Goal: Task Accomplishment & Management: Use online tool/utility

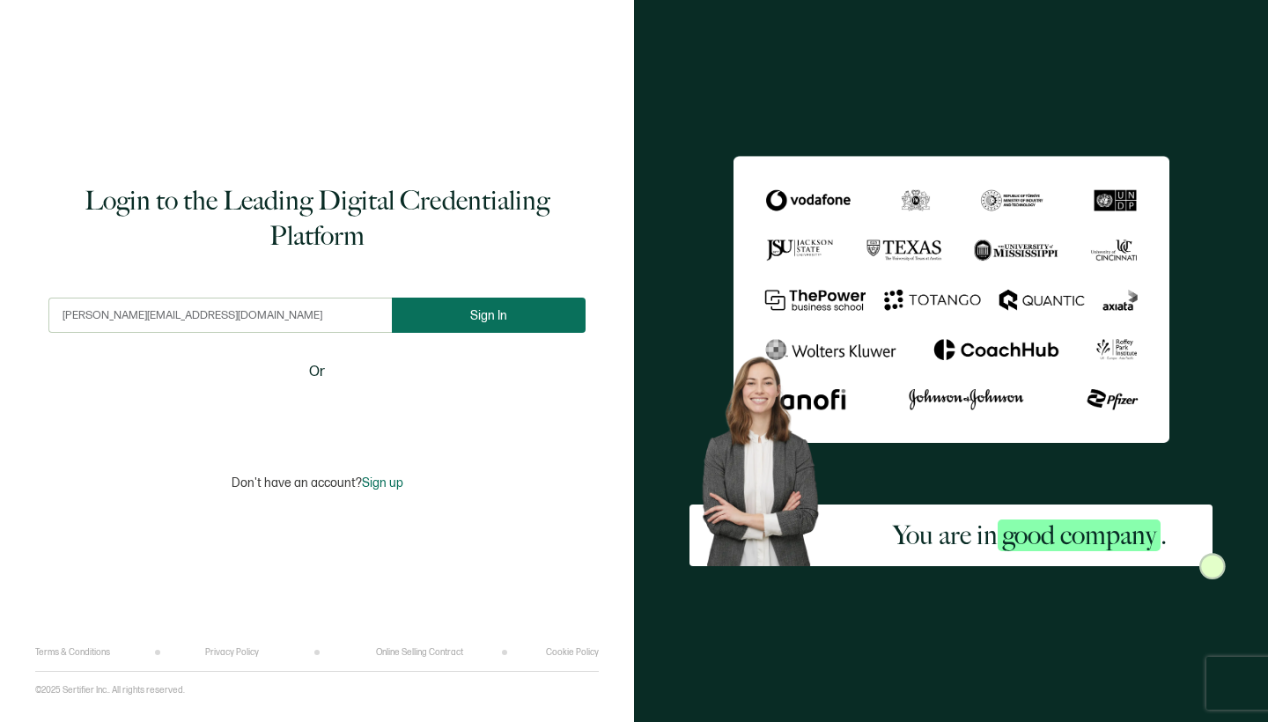
type input "[PERSON_NAME][EMAIL_ADDRESS][DOMAIN_NAME]"
click at [495, 303] on button "Sign In" at bounding box center [489, 315] width 194 height 35
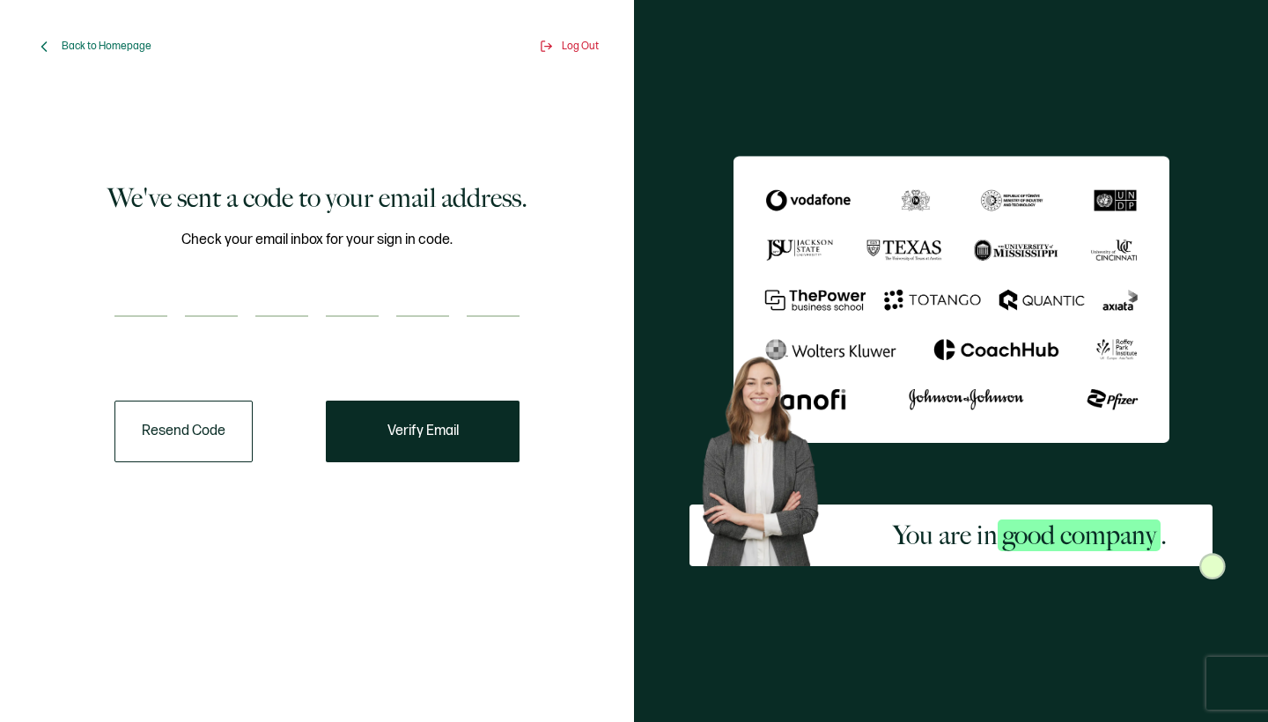
click at [144, 300] on input "number" at bounding box center [140, 299] width 53 height 35
type input "5"
type input "6"
type input "4"
type input "9"
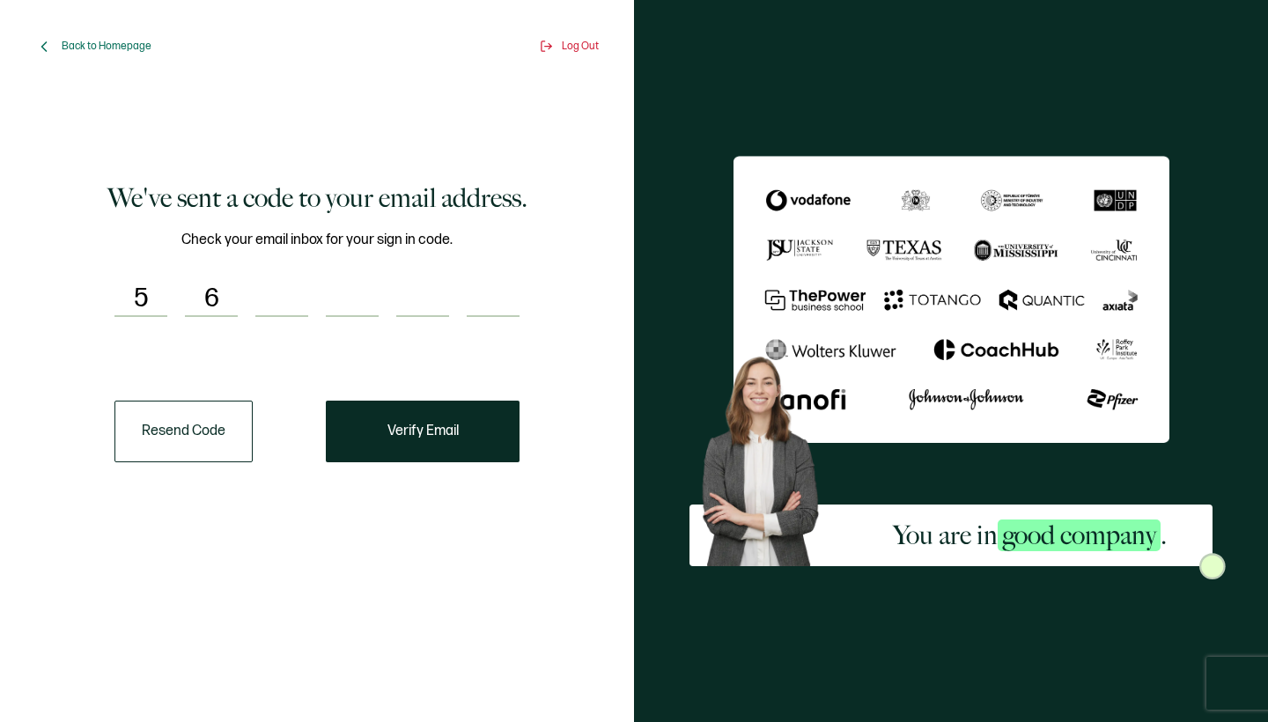
type input "2"
type input "1"
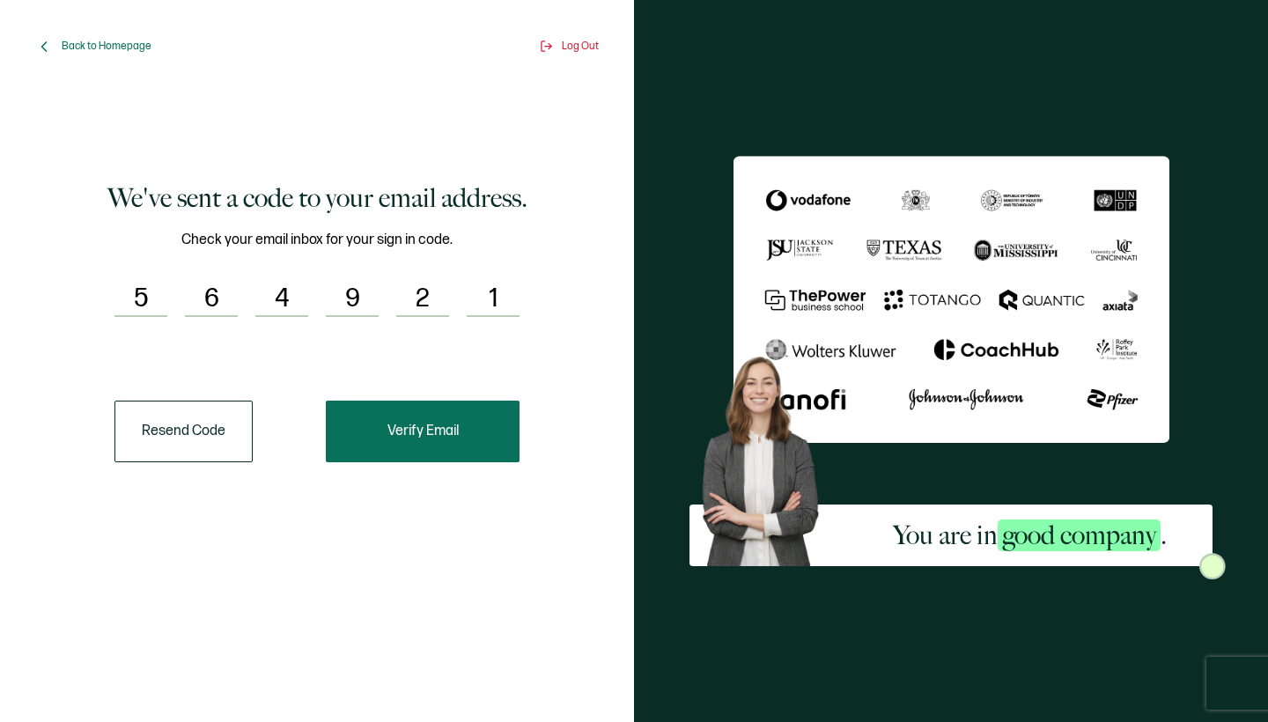
click at [454, 422] on button "Verify Email" at bounding box center [423, 432] width 194 height 62
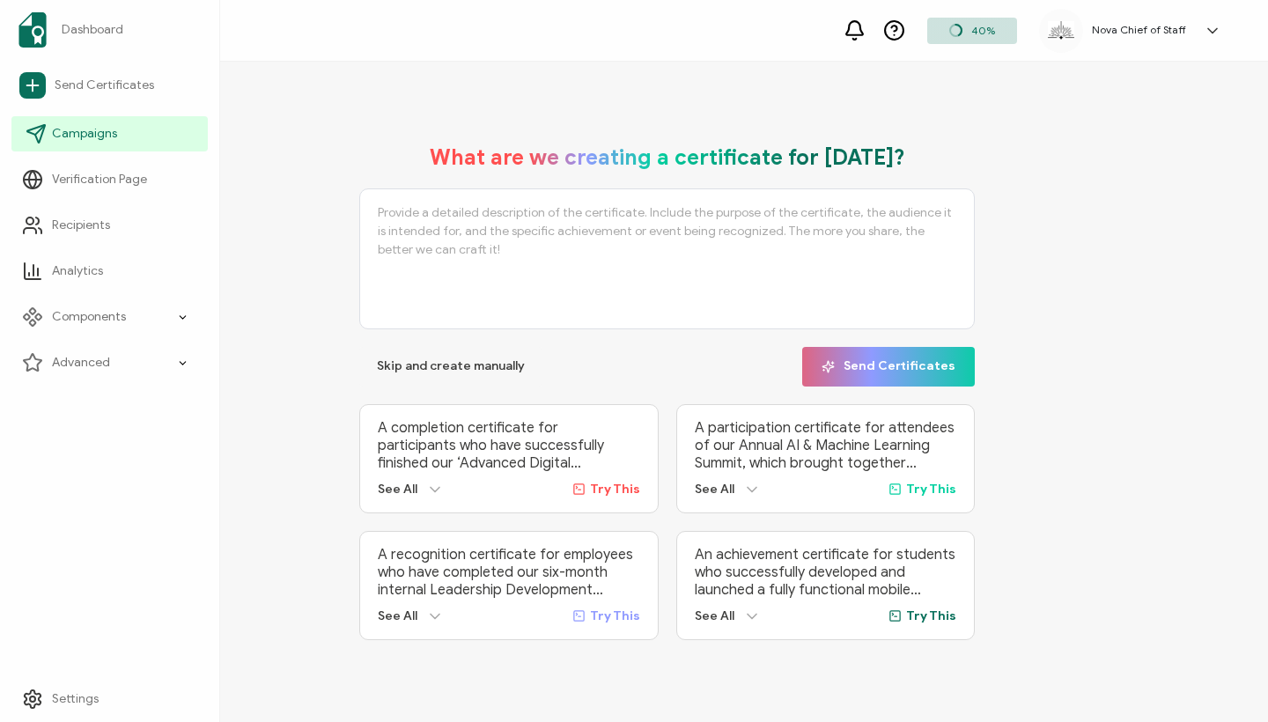
click at [84, 128] on span "Campaigns" at bounding box center [84, 134] width 65 height 18
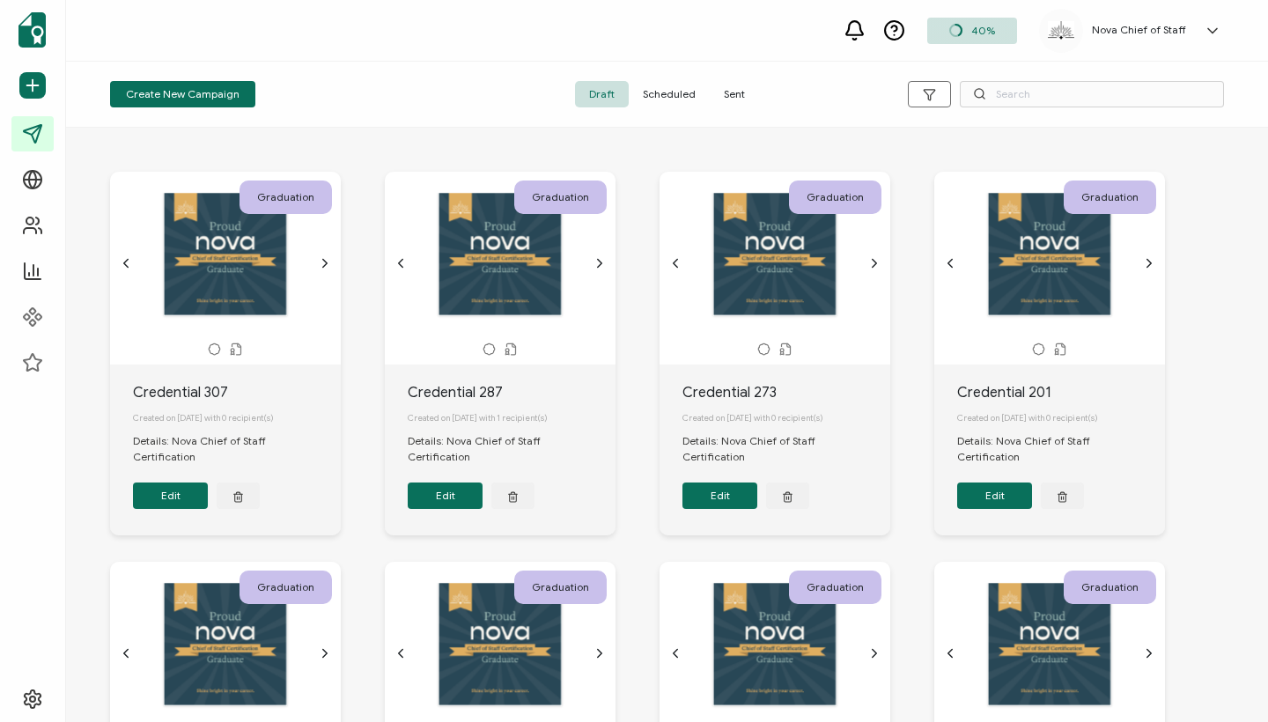
click at [724, 89] on span "Sent" at bounding box center [734, 94] width 49 height 26
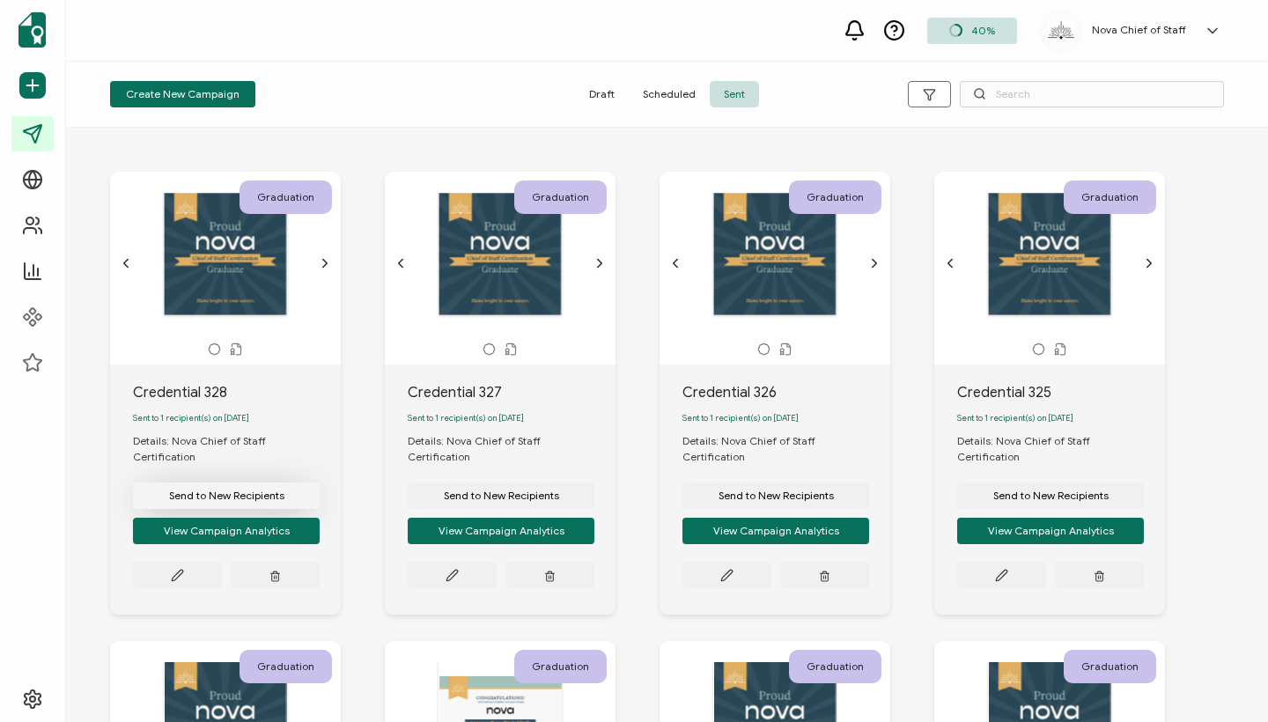
click at [223, 490] on span "Send to New Recipients" at bounding box center [226, 495] width 115 height 11
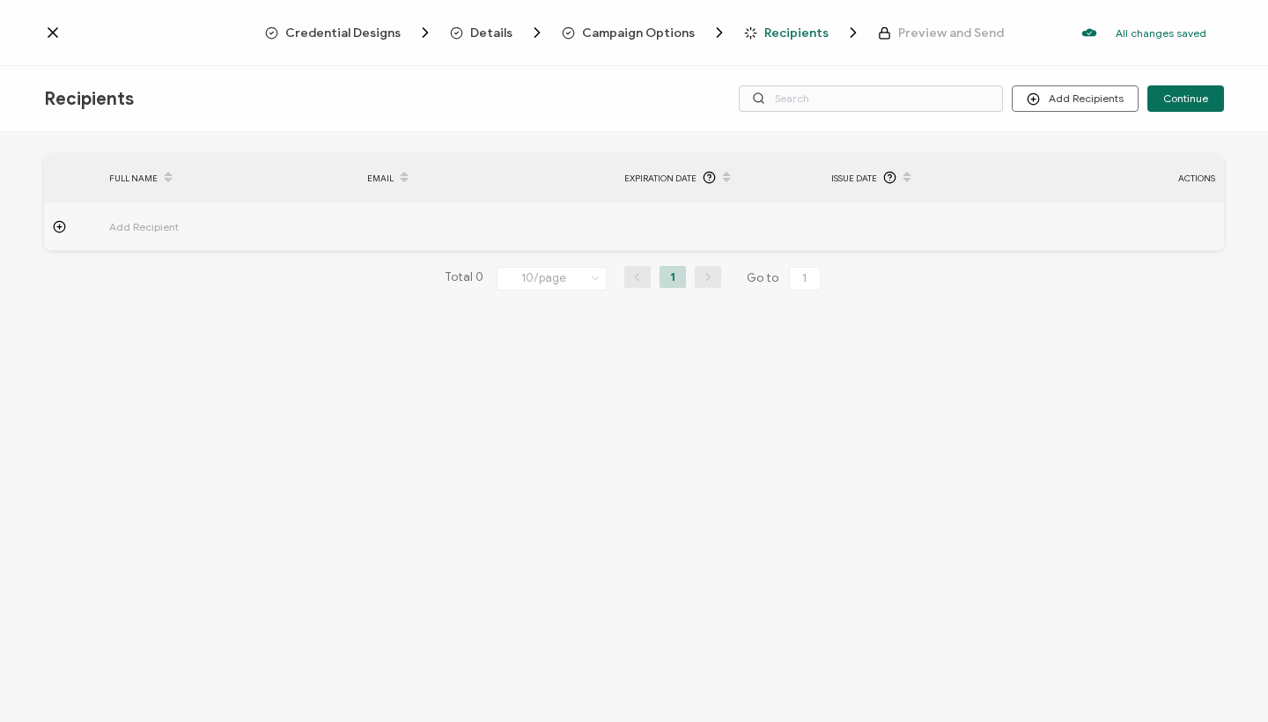
click at [160, 225] on span "Add Recipient" at bounding box center [192, 227] width 167 height 20
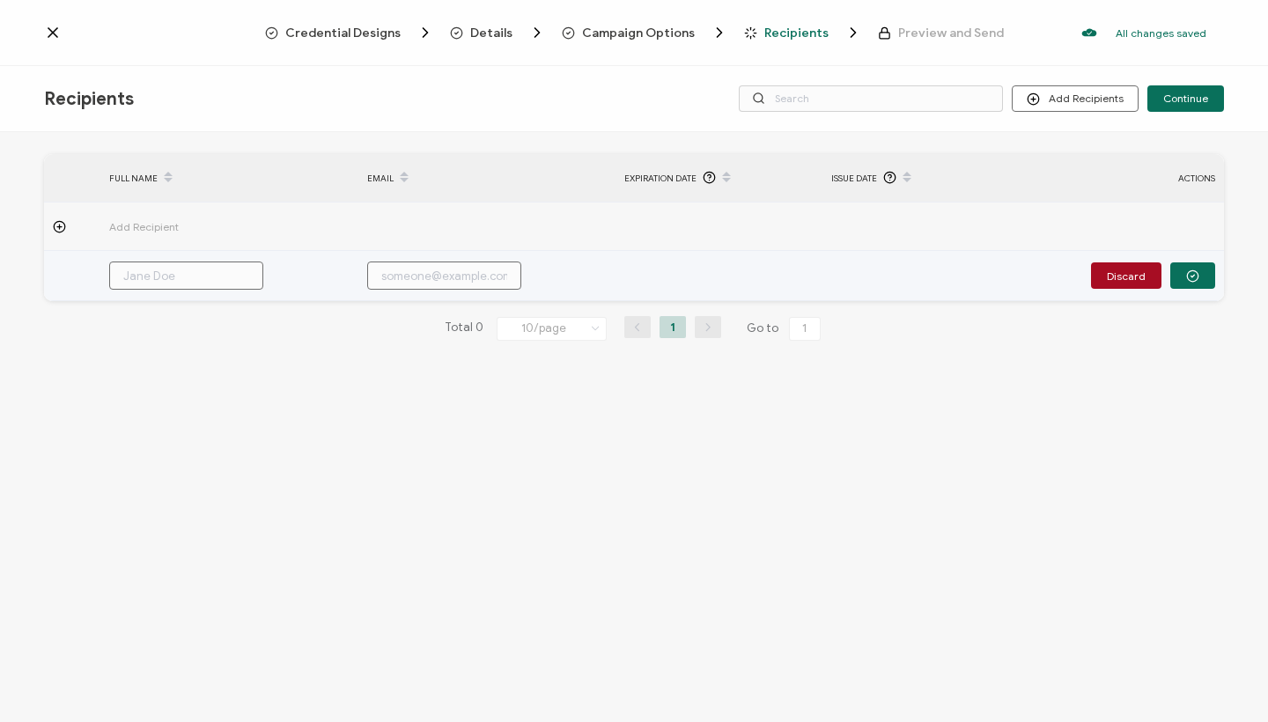
click at [165, 278] on input "text" at bounding box center [186, 276] width 154 height 28
paste input "[PERSON_NAME]"
type input "[PERSON_NAME]"
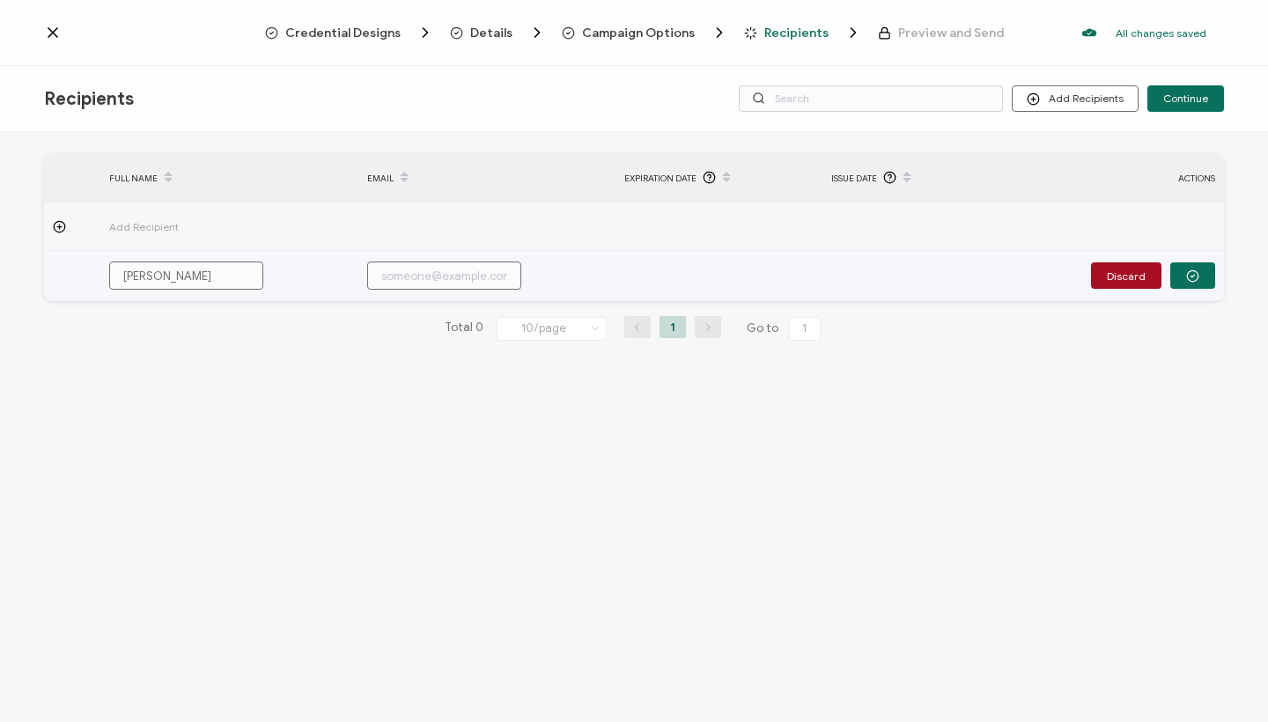
click at [418, 277] on input "text" at bounding box center [444, 276] width 154 height 28
paste input "[PERSON_NAME][EMAIL_ADDRESS][DOMAIN_NAME]"
type input "[PERSON_NAME][EMAIL_ADDRESS][DOMAIN_NAME]"
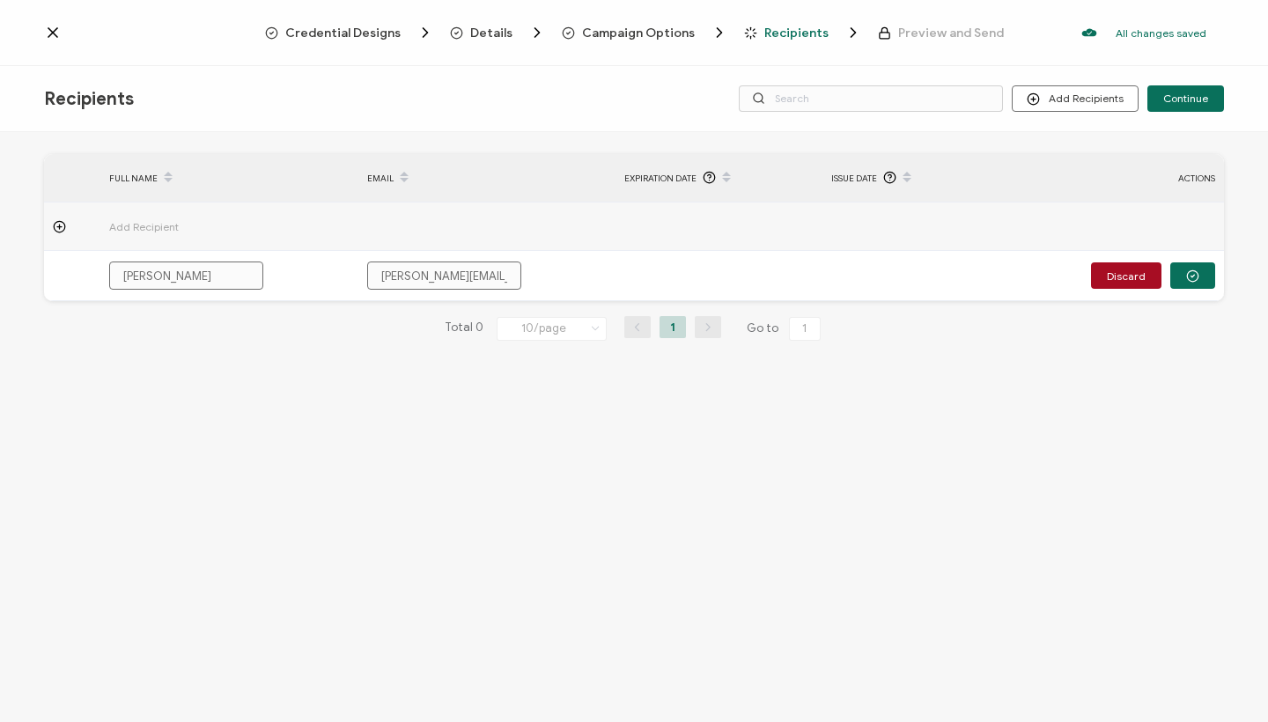
type input "[PERSON_NAME][EMAIL_ADDRESS][DOMAIN_NAME]"
click at [1072, 466] on div "FULL NAME EMAIL Expiration Date Issue Date ACTIONS Add Recipient [PERSON_NAME] …" at bounding box center [634, 429] width 1268 height 594
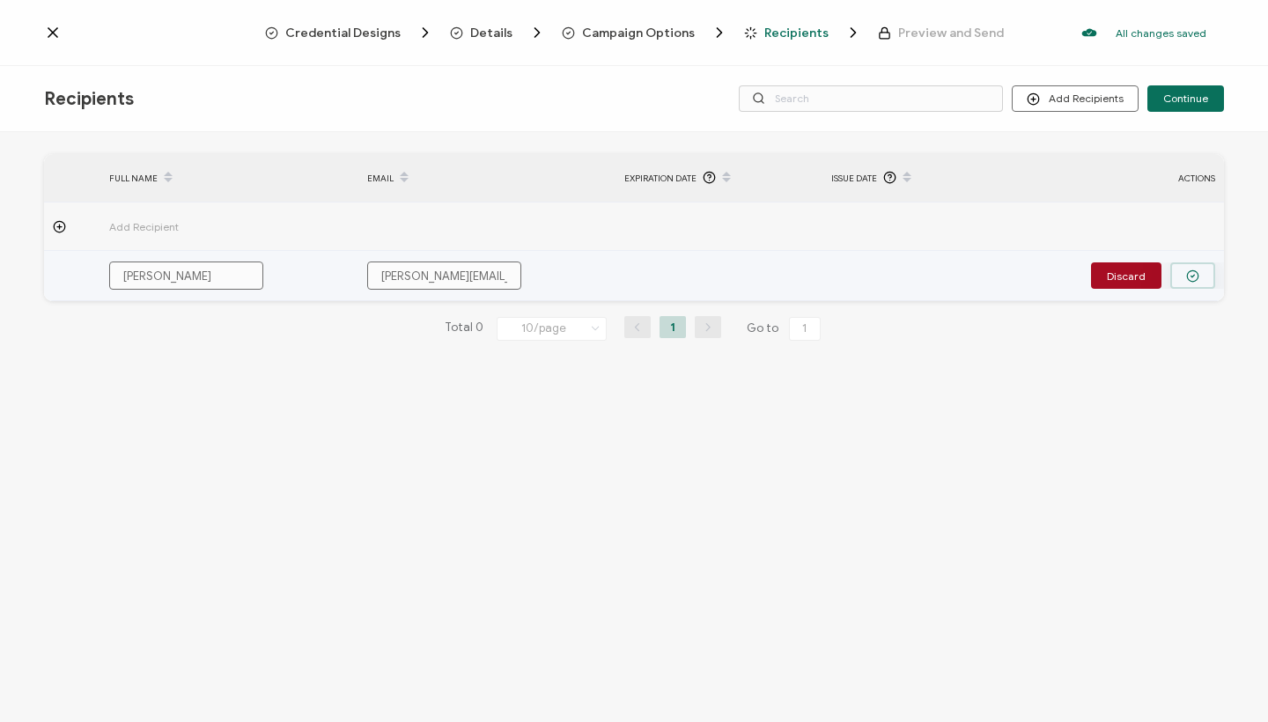
click at [1194, 277] on icon "button" at bounding box center [1192, 275] width 13 height 13
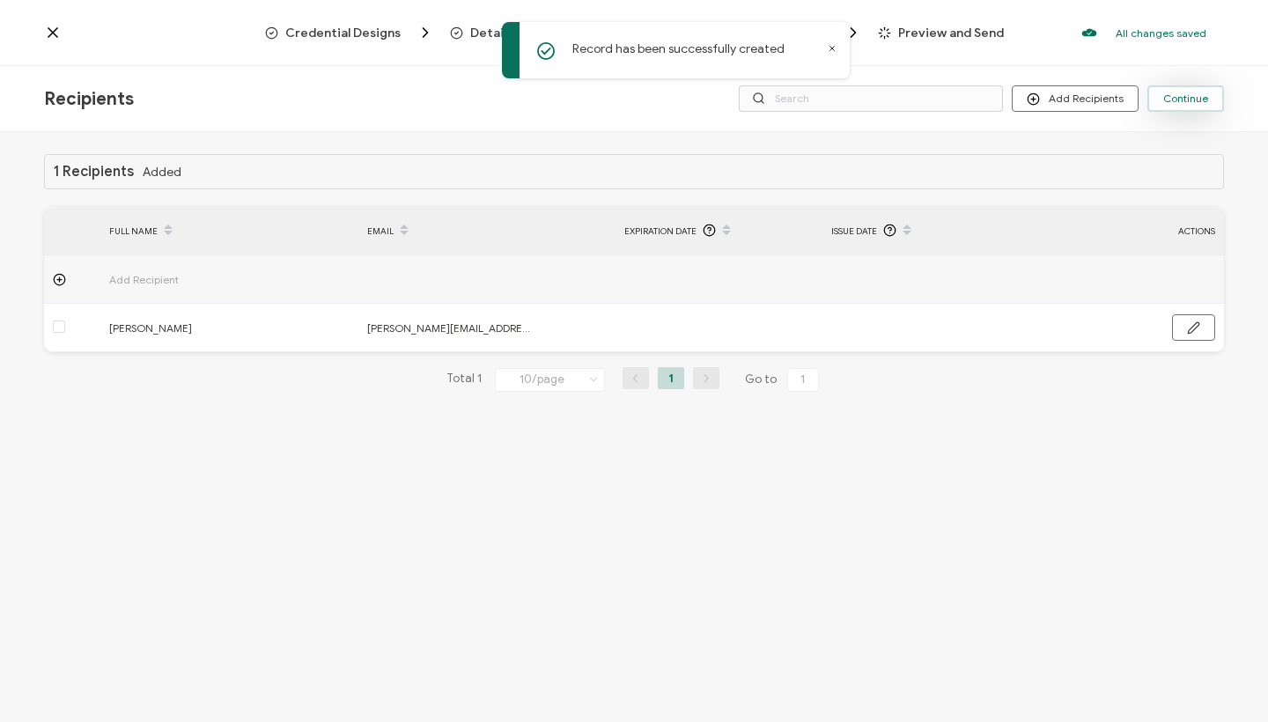
click at [1183, 94] on span "Continue" at bounding box center [1185, 98] width 45 height 11
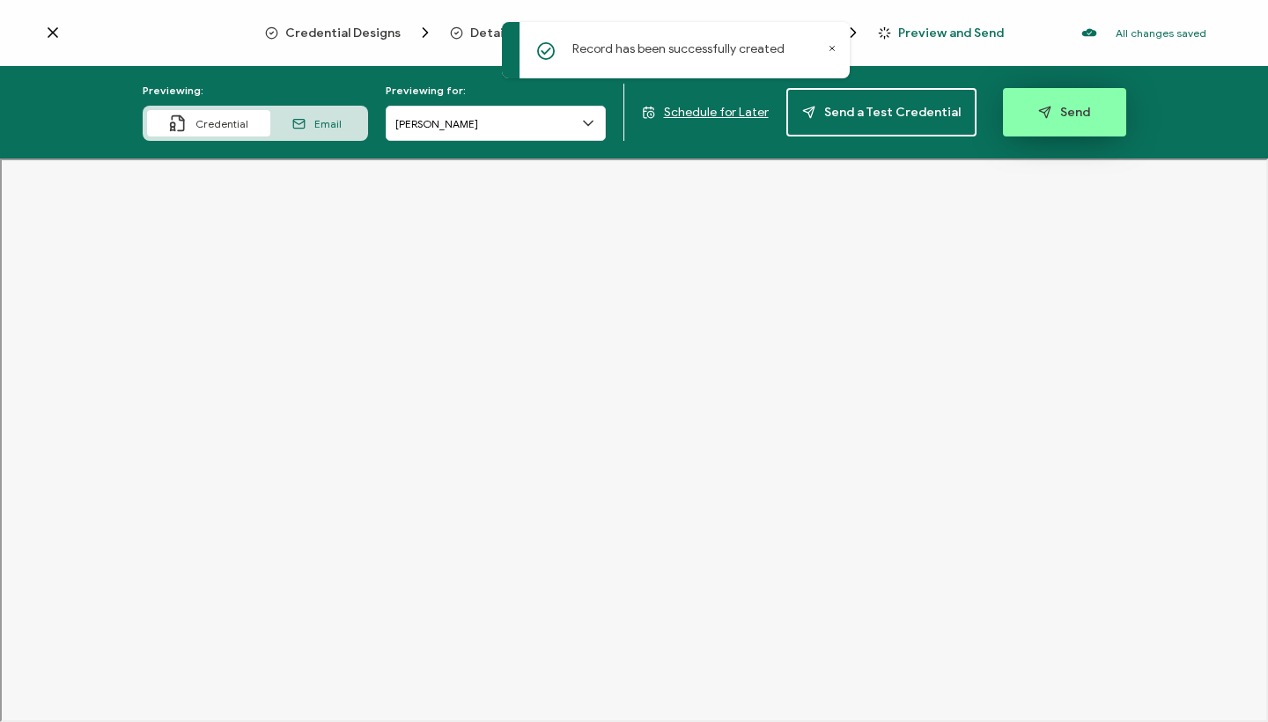
click at [1057, 119] on span "Send" at bounding box center [1064, 112] width 52 height 13
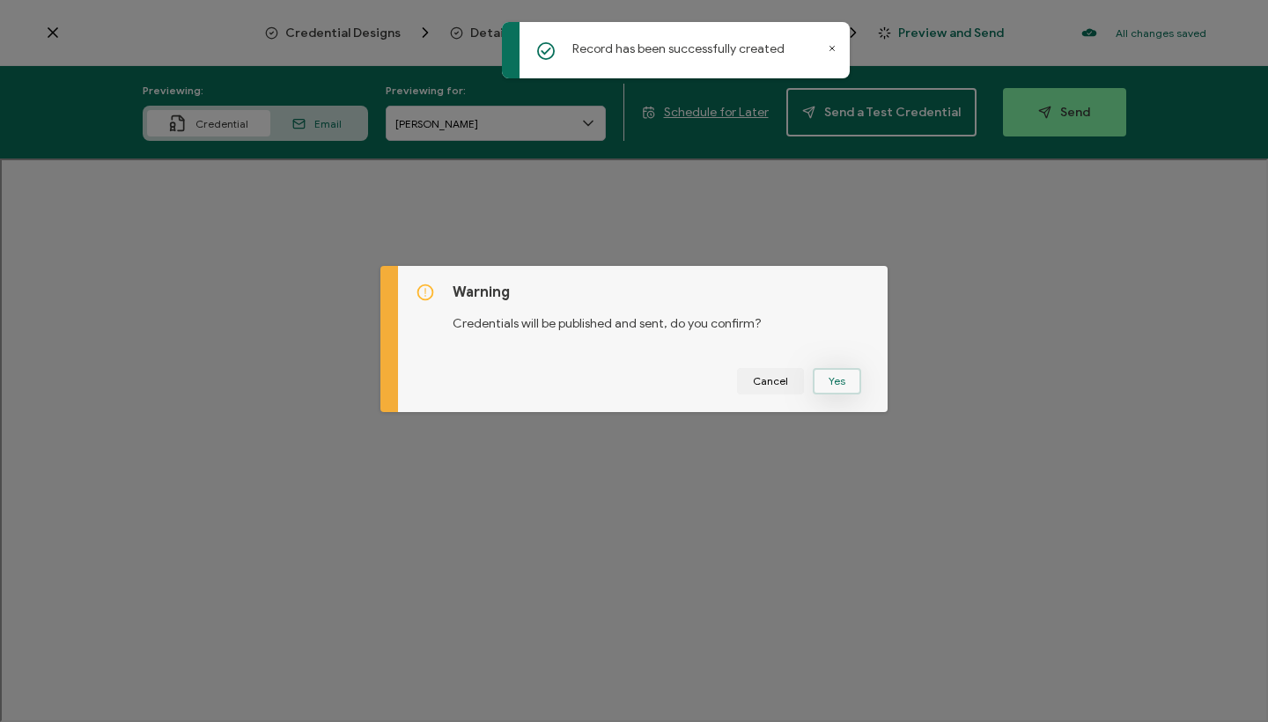
click at [839, 379] on button "Yes" at bounding box center [837, 381] width 48 height 26
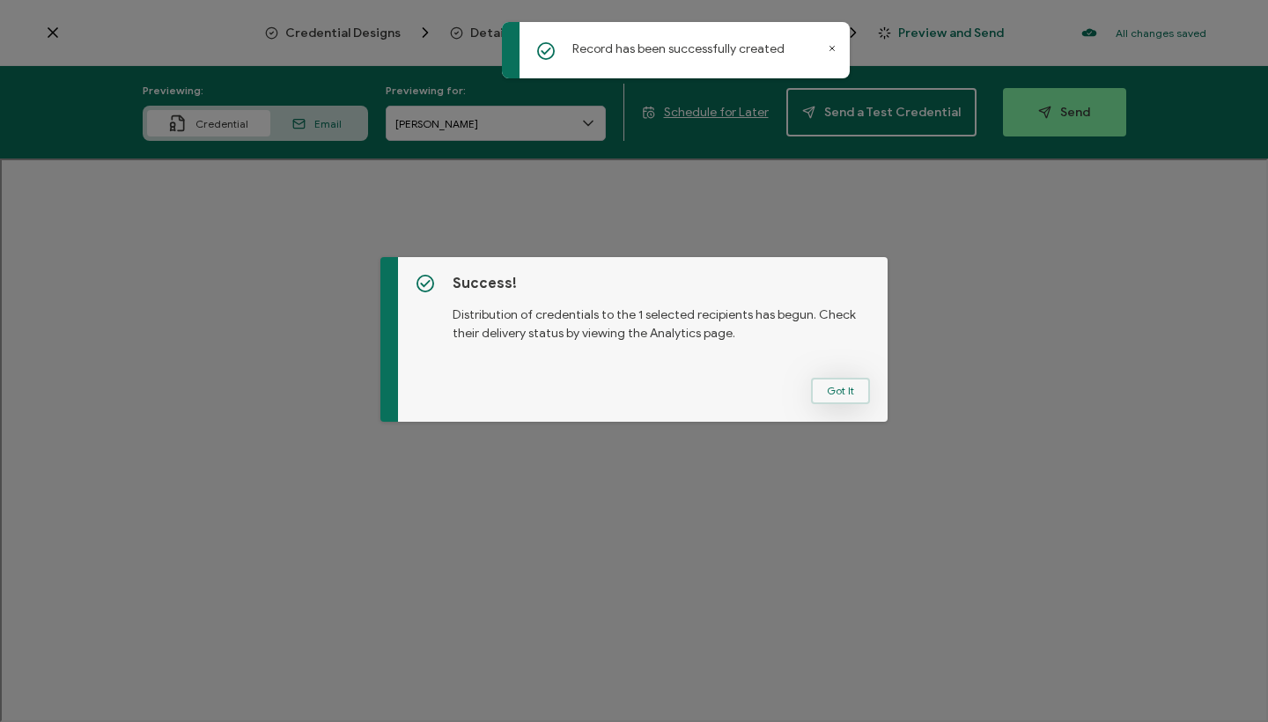
click at [824, 392] on button "Got It" at bounding box center [840, 391] width 59 height 26
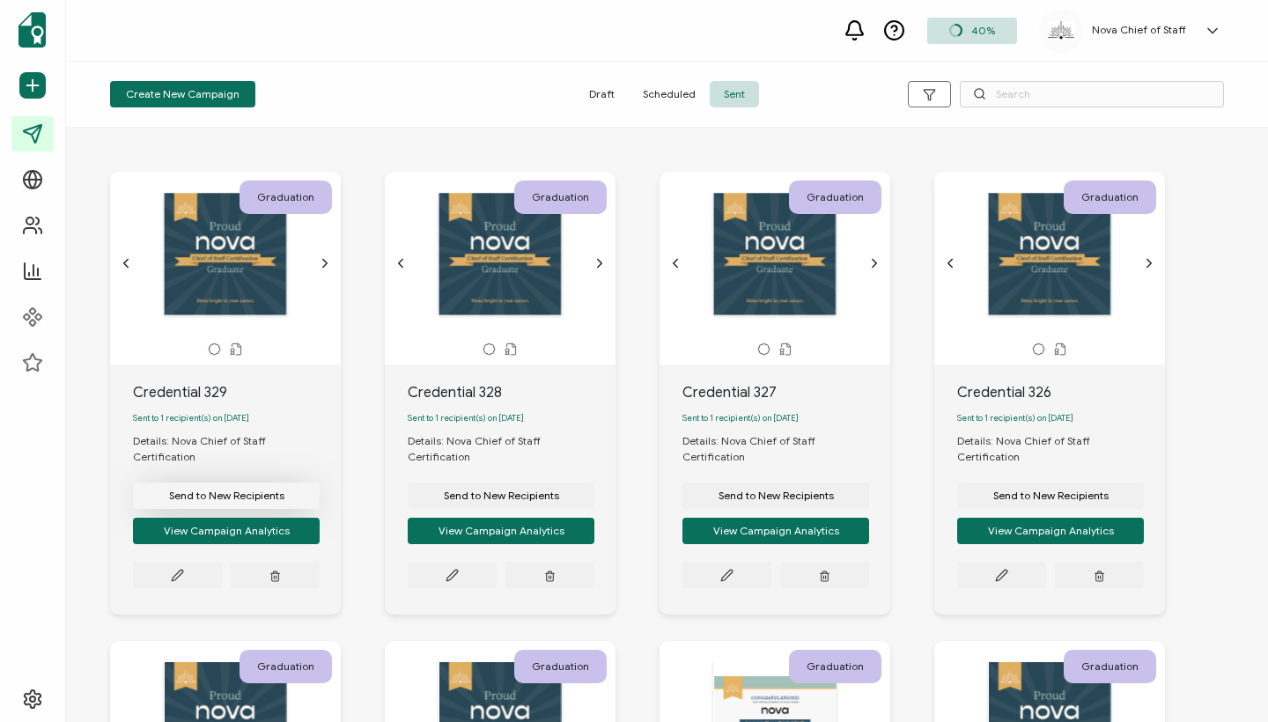
click at [204, 490] on span "Send to New Recipients" at bounding box center [226, 495] width 115 height 11
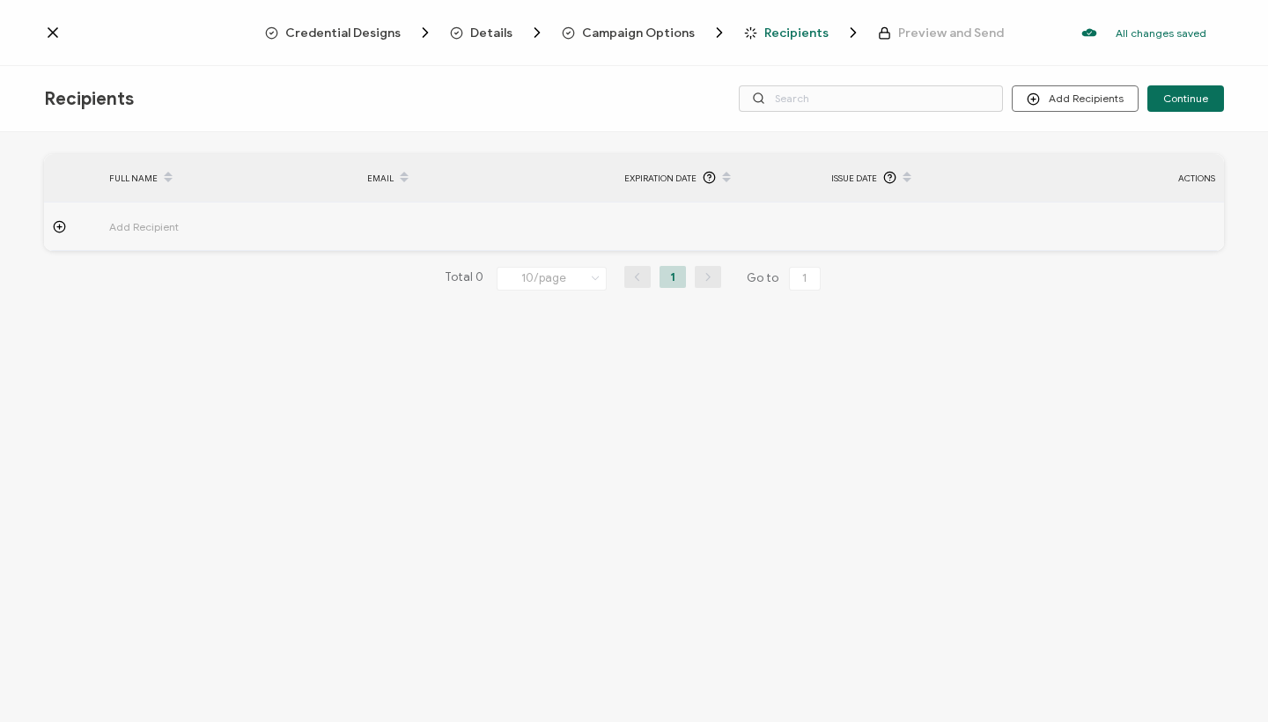
click at [136, 230] on span "Add Recipient" at bounding box center [192, 227] width 167 height 20
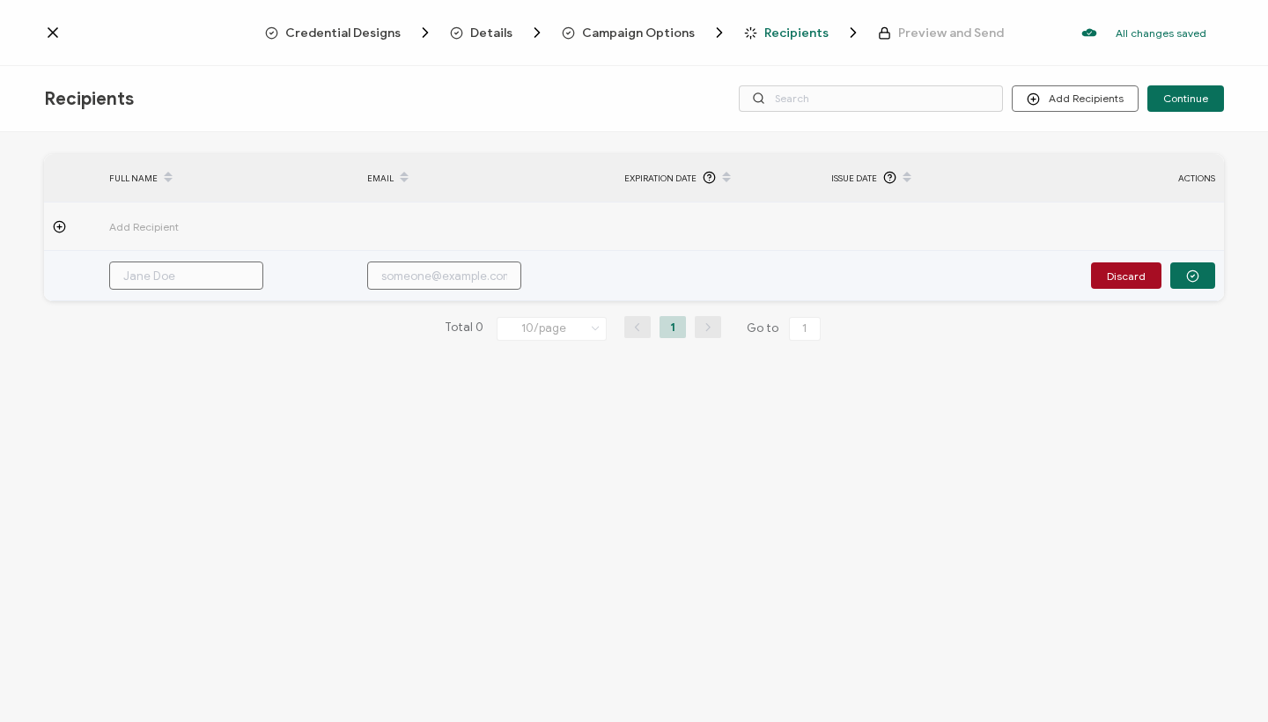
click at [141, 264] on input "text" at bounding box center [186, 276] width 154 height 28
paste input "[PERSON_NAME]"
type input "[PERSON_NAME]"
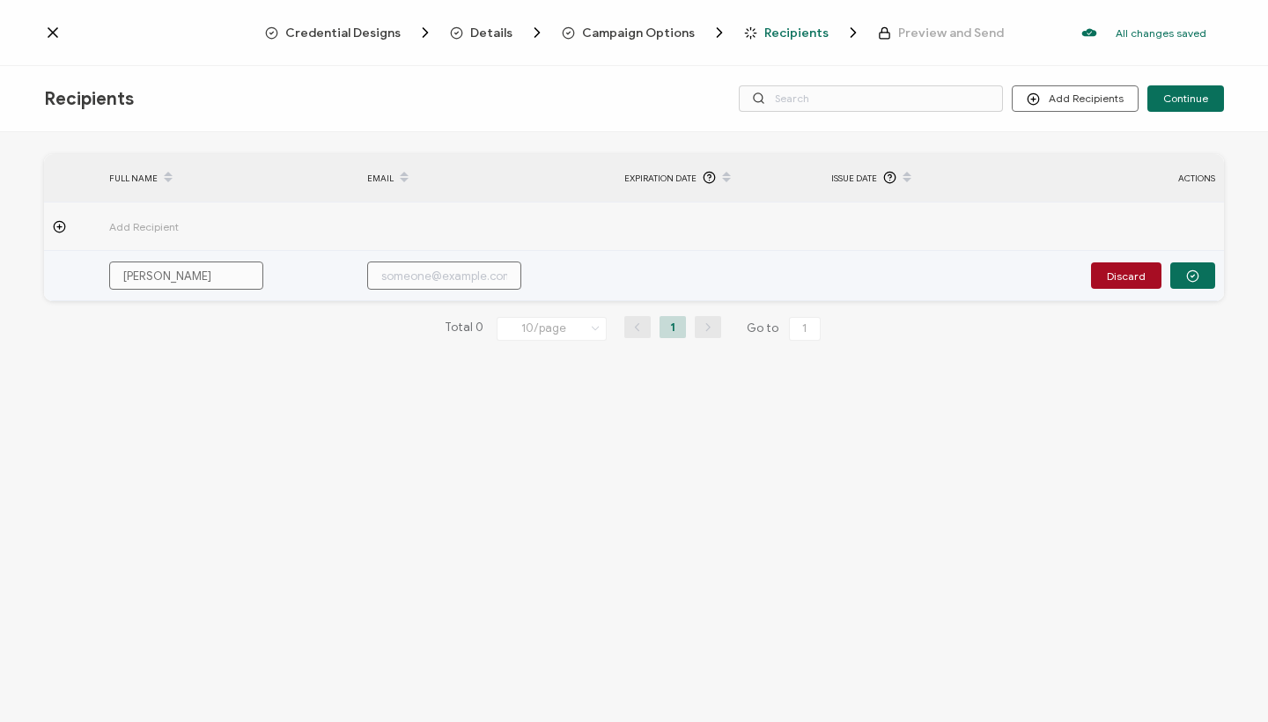
click at [425, 281] on input "text" at bounding box center [444, 276] width 154 height 28
paste input "[PERSON_NAME][EMAIL_ADDRESS][DOMAIN_NAME]"
type input "[PERSON_NAME][EMAIL_ADDRESS][DOMAIN_NAME]"
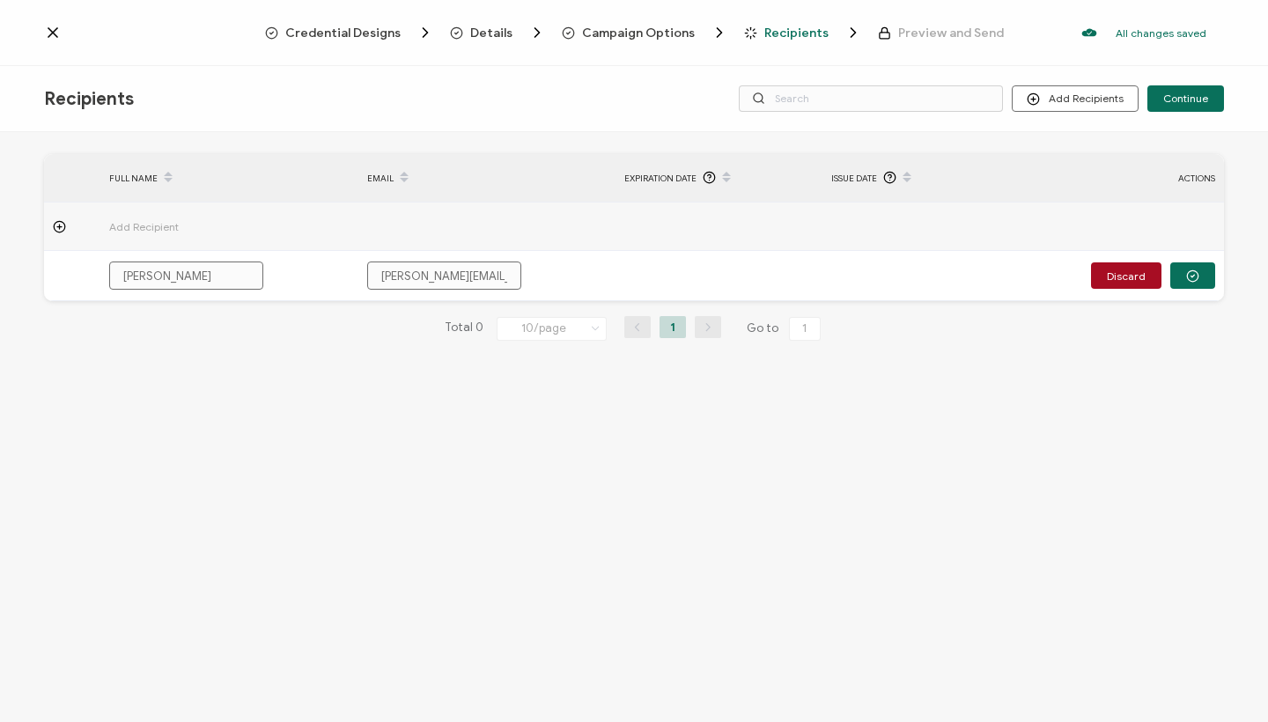
type input "[PERSON_NAME][EMAIL_ADDRESS][DOMAIN_NAME]"
click at [579, 470] on div "FULL NAME EMAIL Expiration Date Issue Date ACTIONS Add Recipient [PERSON_NAME] …" at bounding box center [634, 429] width 1268 height 594
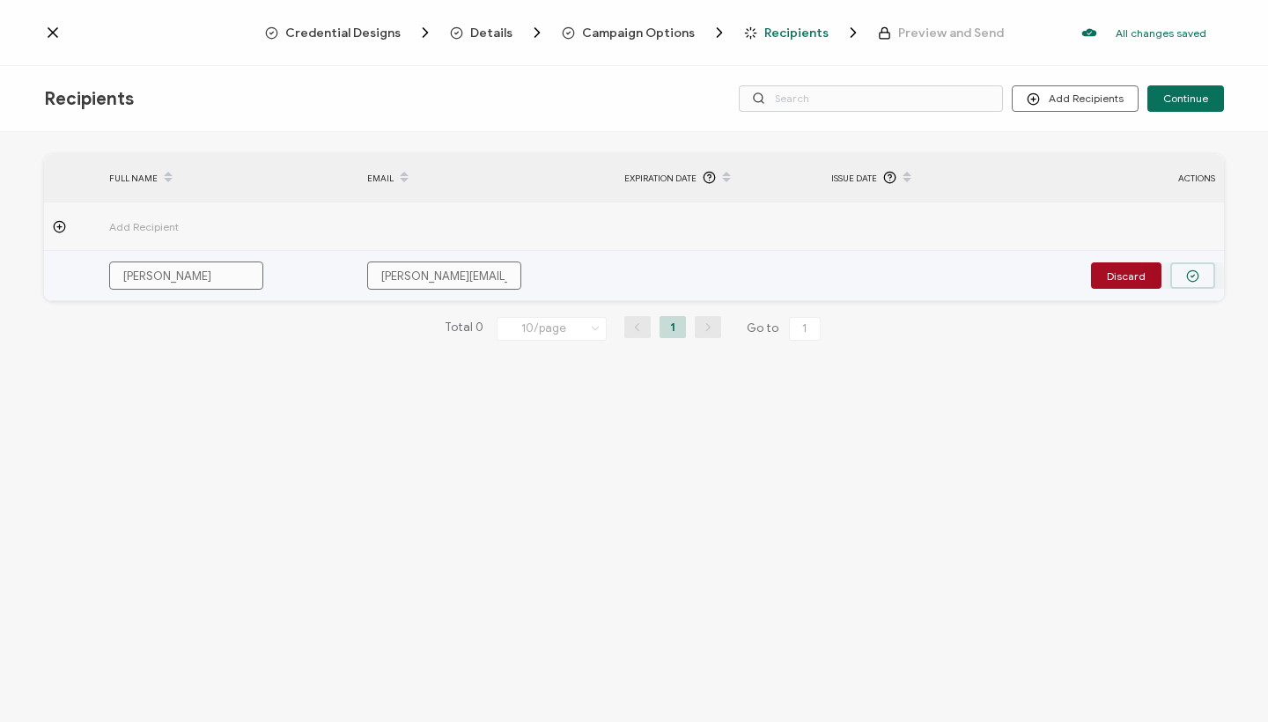
click at [1199, 275] on button "button" at bounding box center [1192, 275] width 45 height 26
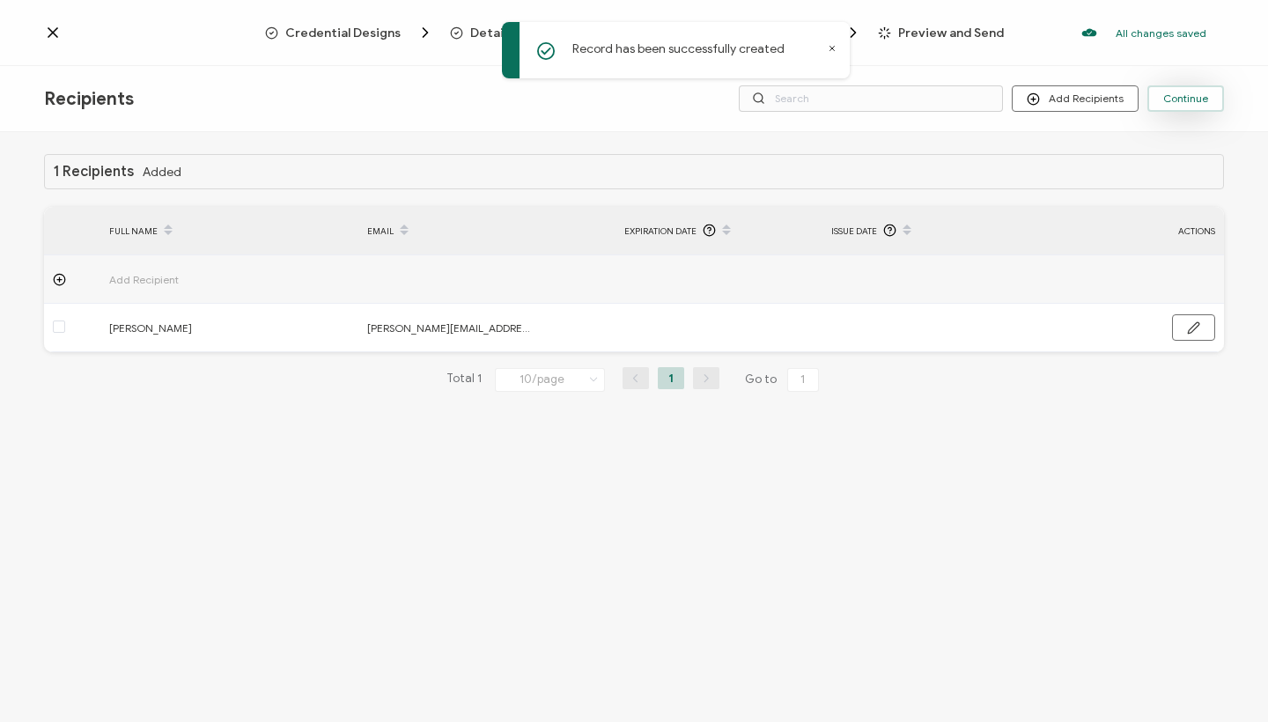
click at [1191, 101] on span "Continue" at bounding box center [1185, 98] width 45 height 11
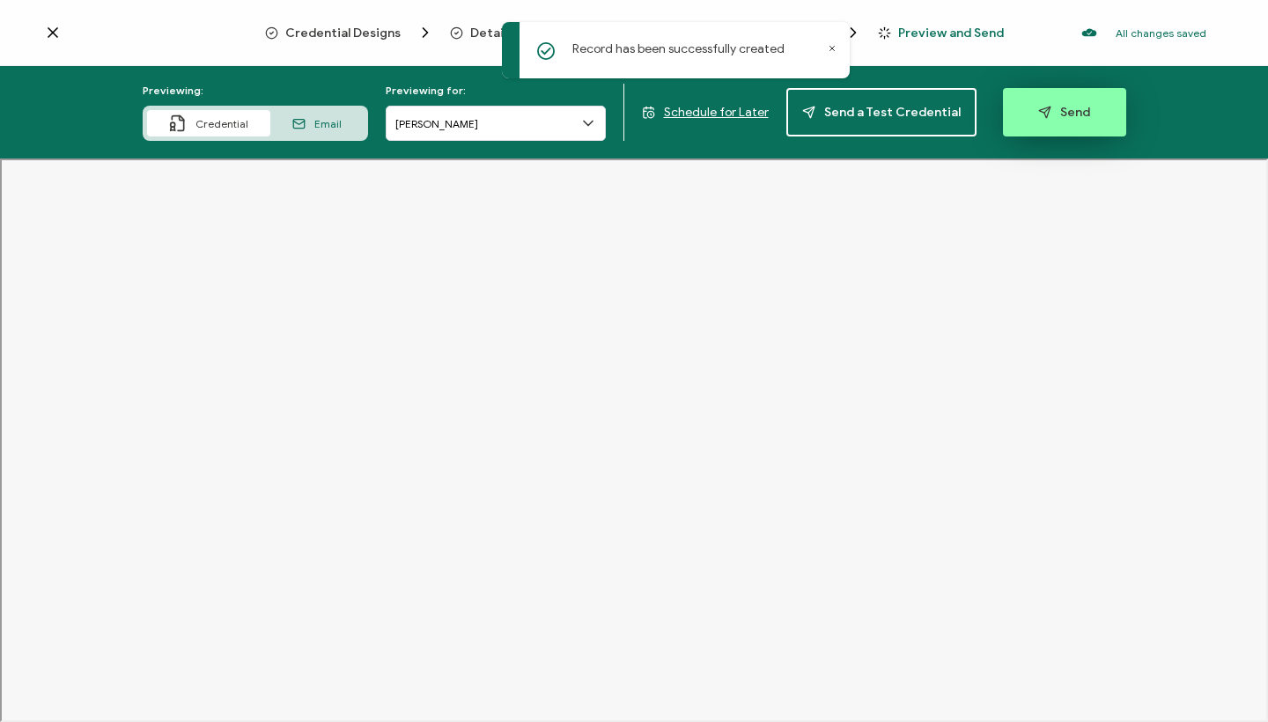
click at [1048, 113] on span "Send" at bounding box center [1064, 112] width 52 height 13
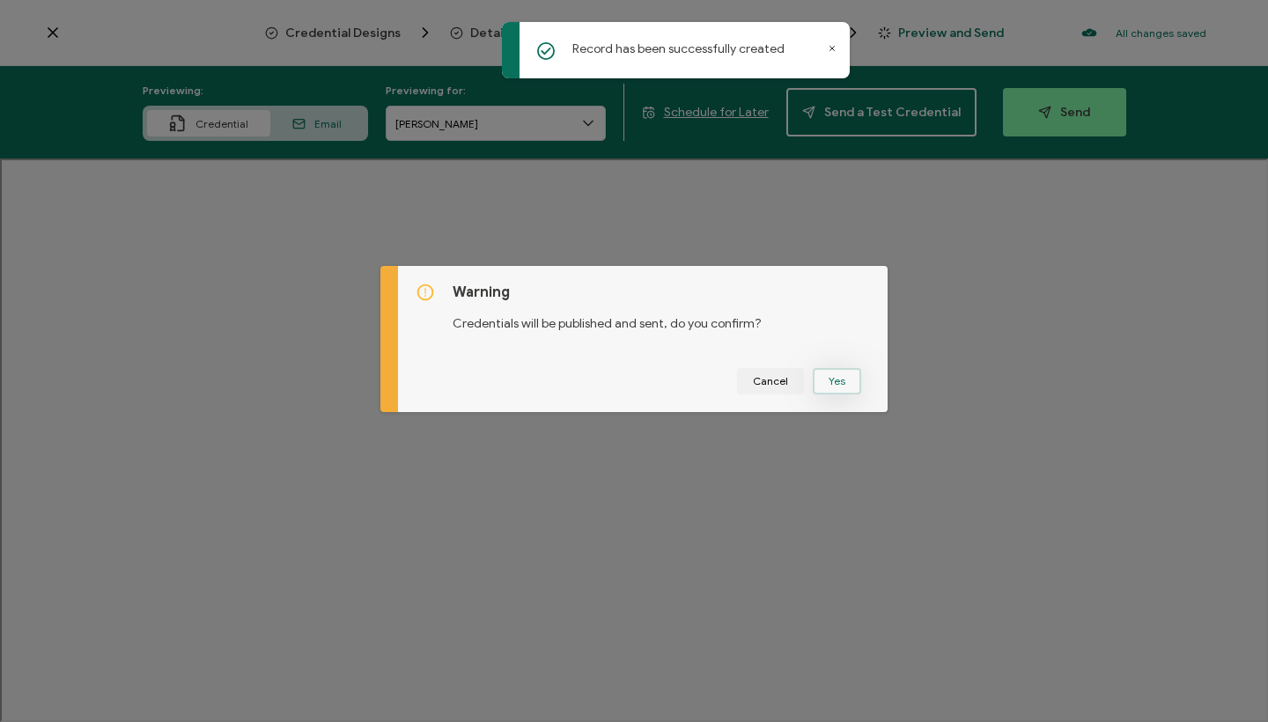
click at [838, 372] on button "Yes" at bounding box center [837, 381] width 48 height 26
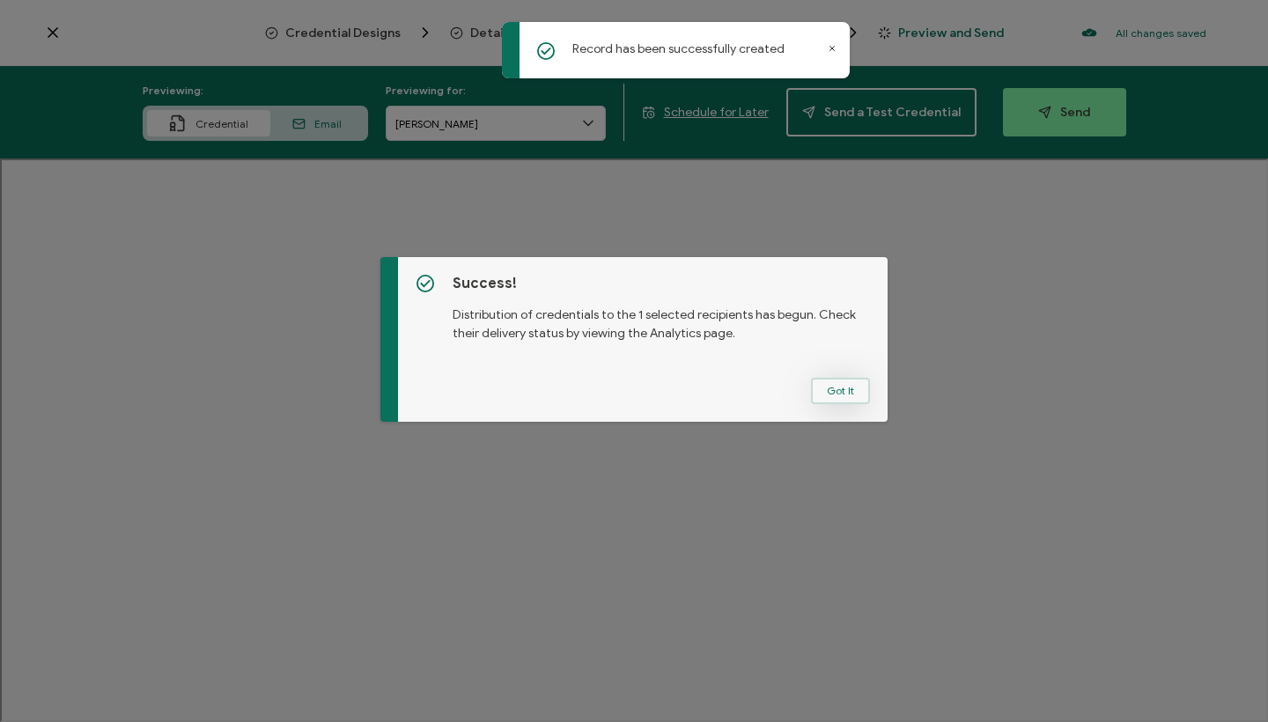
click at [835, 383] on button "Got It" at bounding box center [840, 391] width 59 height 26
